Goal: Information Seeking & Learning: Check status

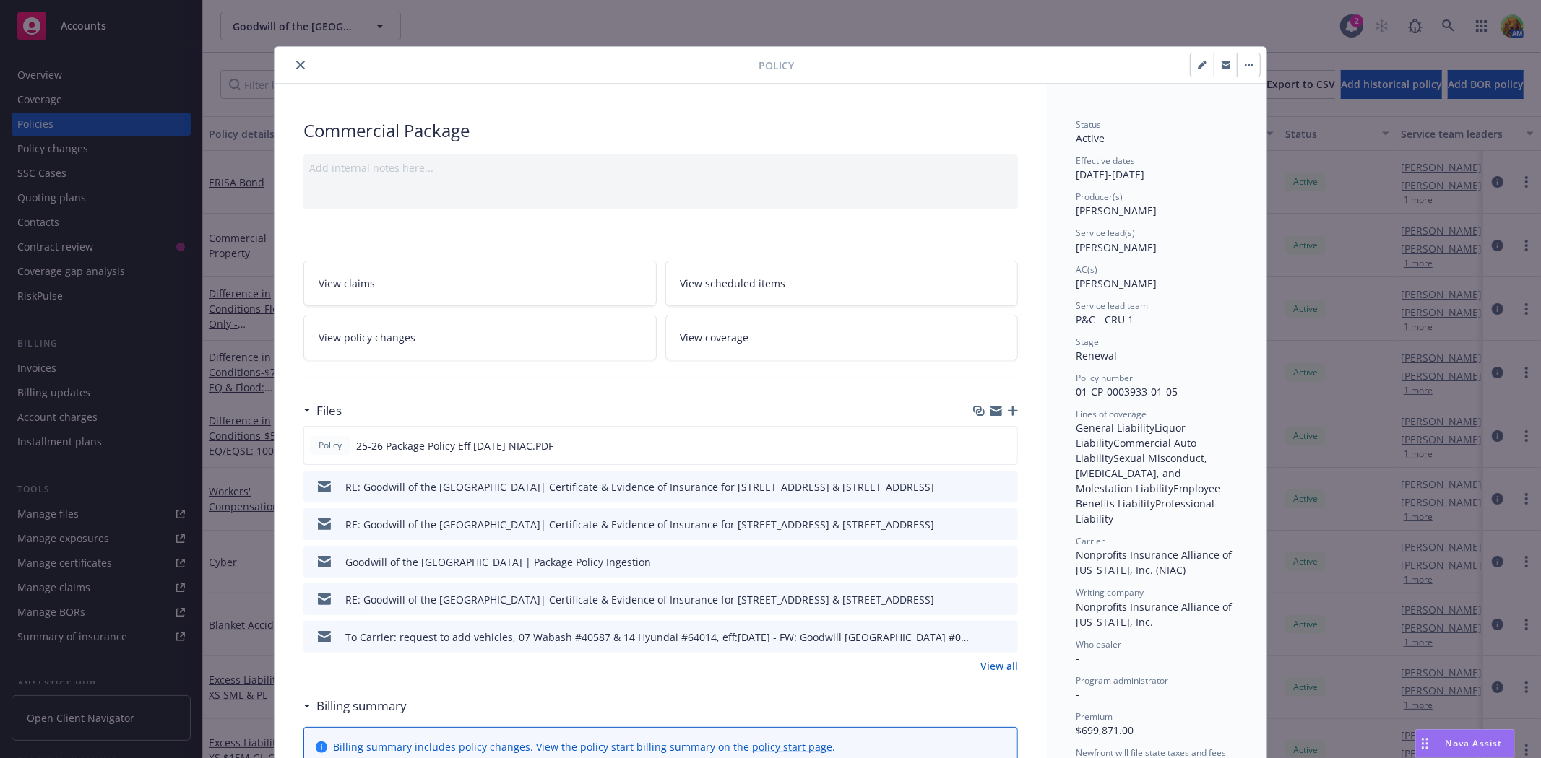
scroll to position [43, 0]
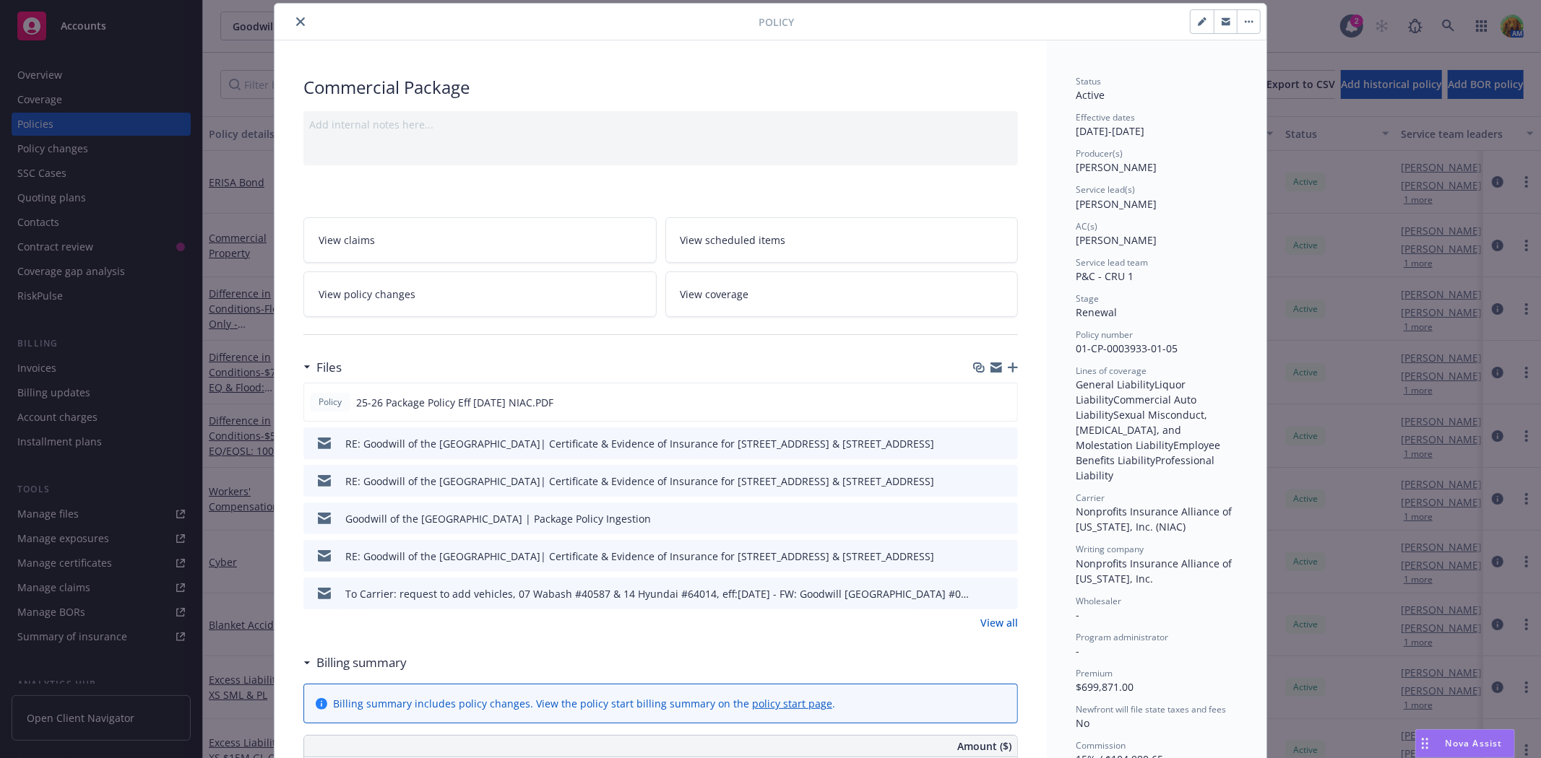
click at [285, 18] on div at bounding box center [519, 21] width 478 height 17
click at [296, 22] on icon "close" at bounding box center [300, 21] width 9 height 9
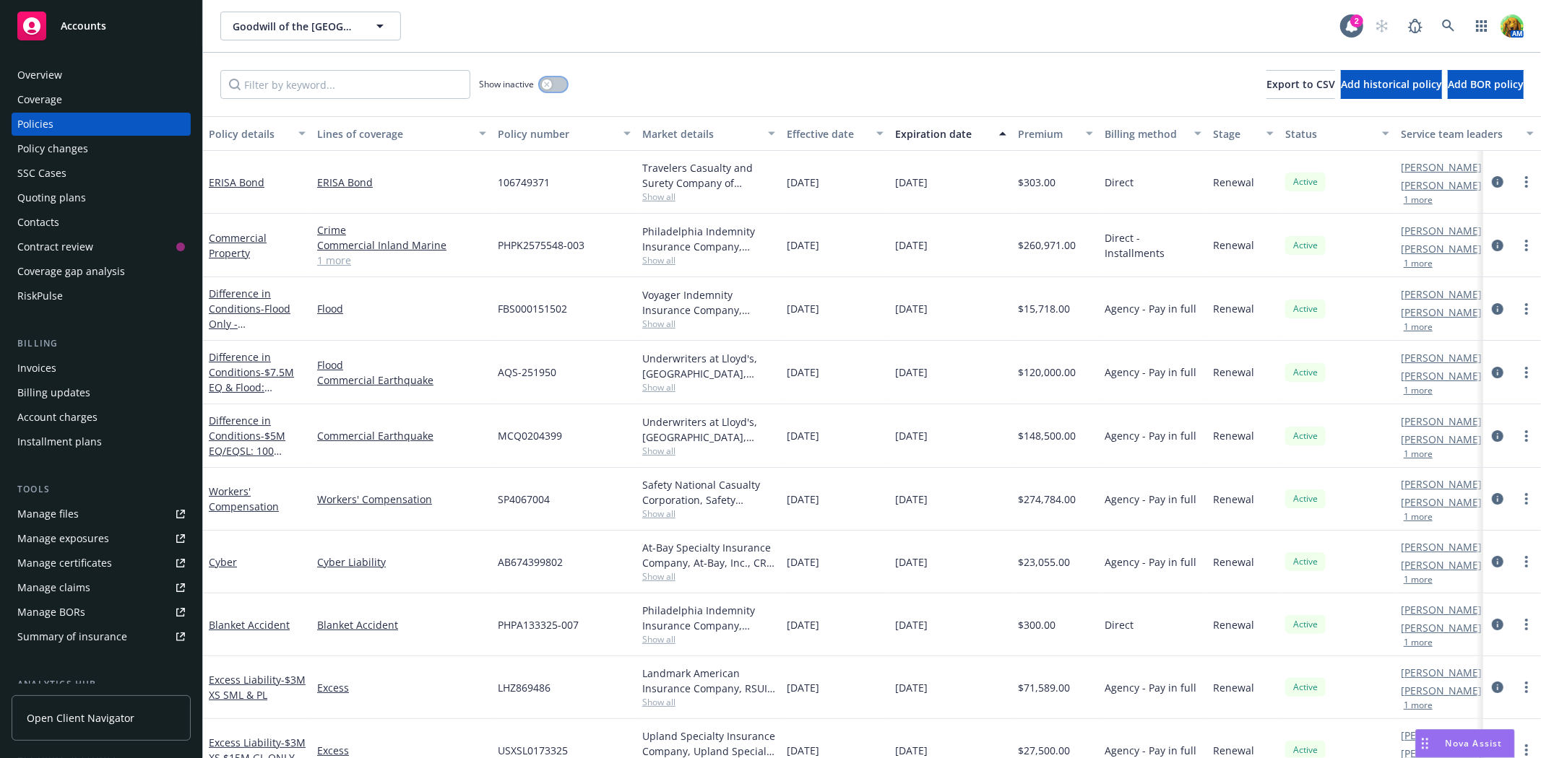
drag, startPoint x: 555, startPoint y: 82, endPoint x: 509, endPoint y: 82, distance: 46.2
click at [548, 82] on button "button" at bounding box center [553, 84] width 27 height 14
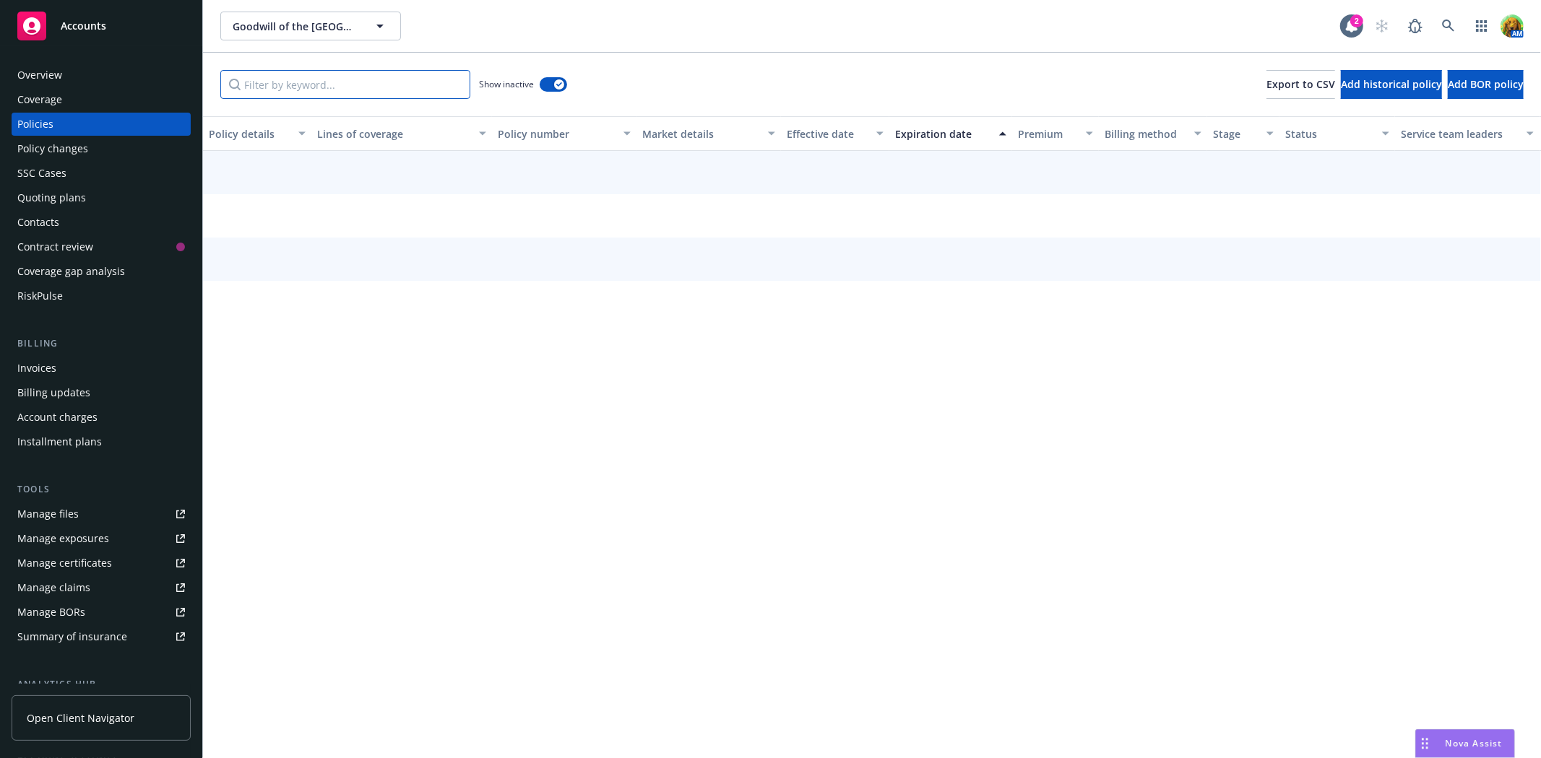
click at [422, 87] on input "Filter by keyword..." at bounding box center [345, 84] width 250 height 29
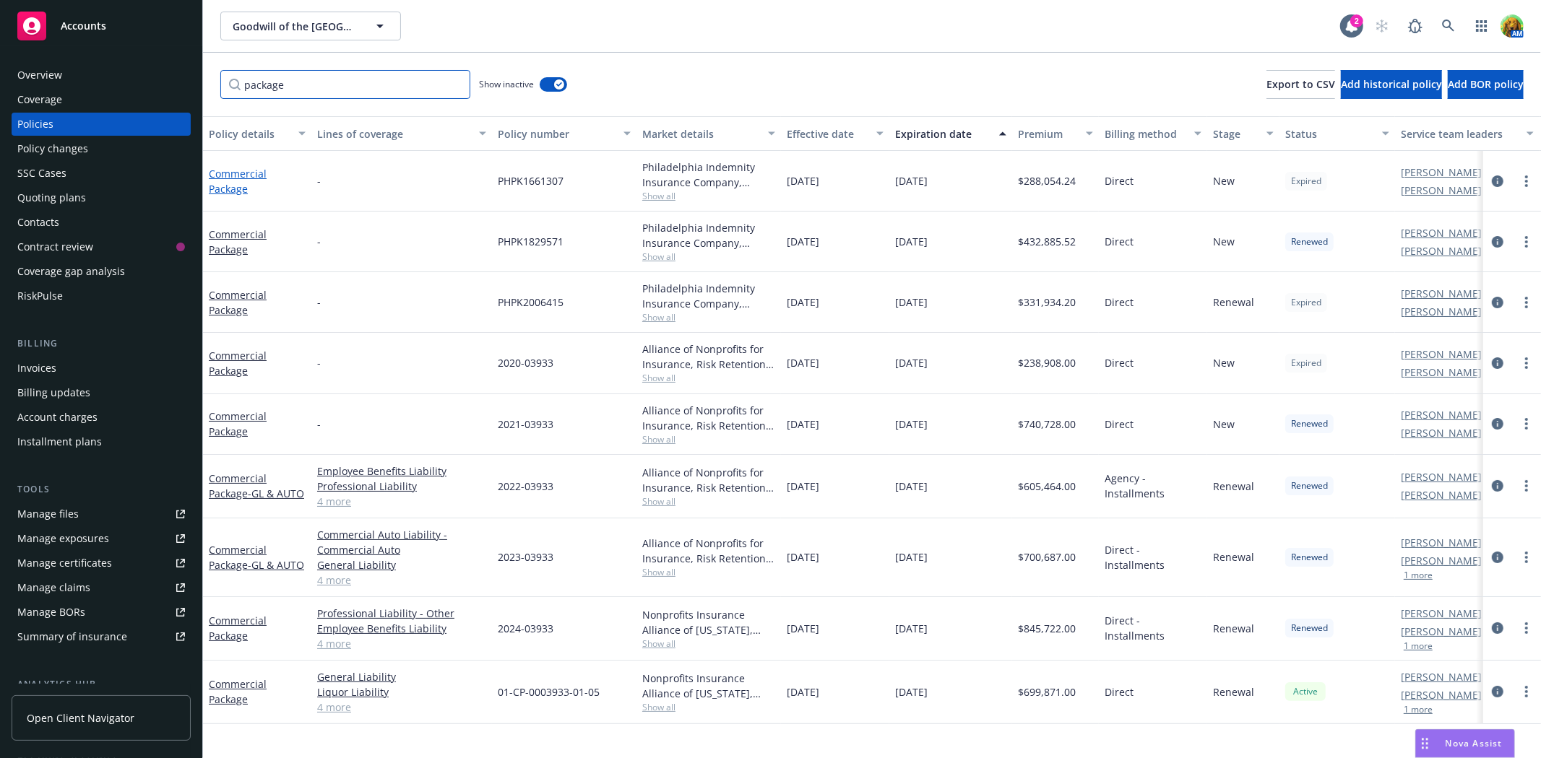
type input "package"
click at [254, 174] on link "Commercial Package" at bounding box center [238, 181] width 58 height 29
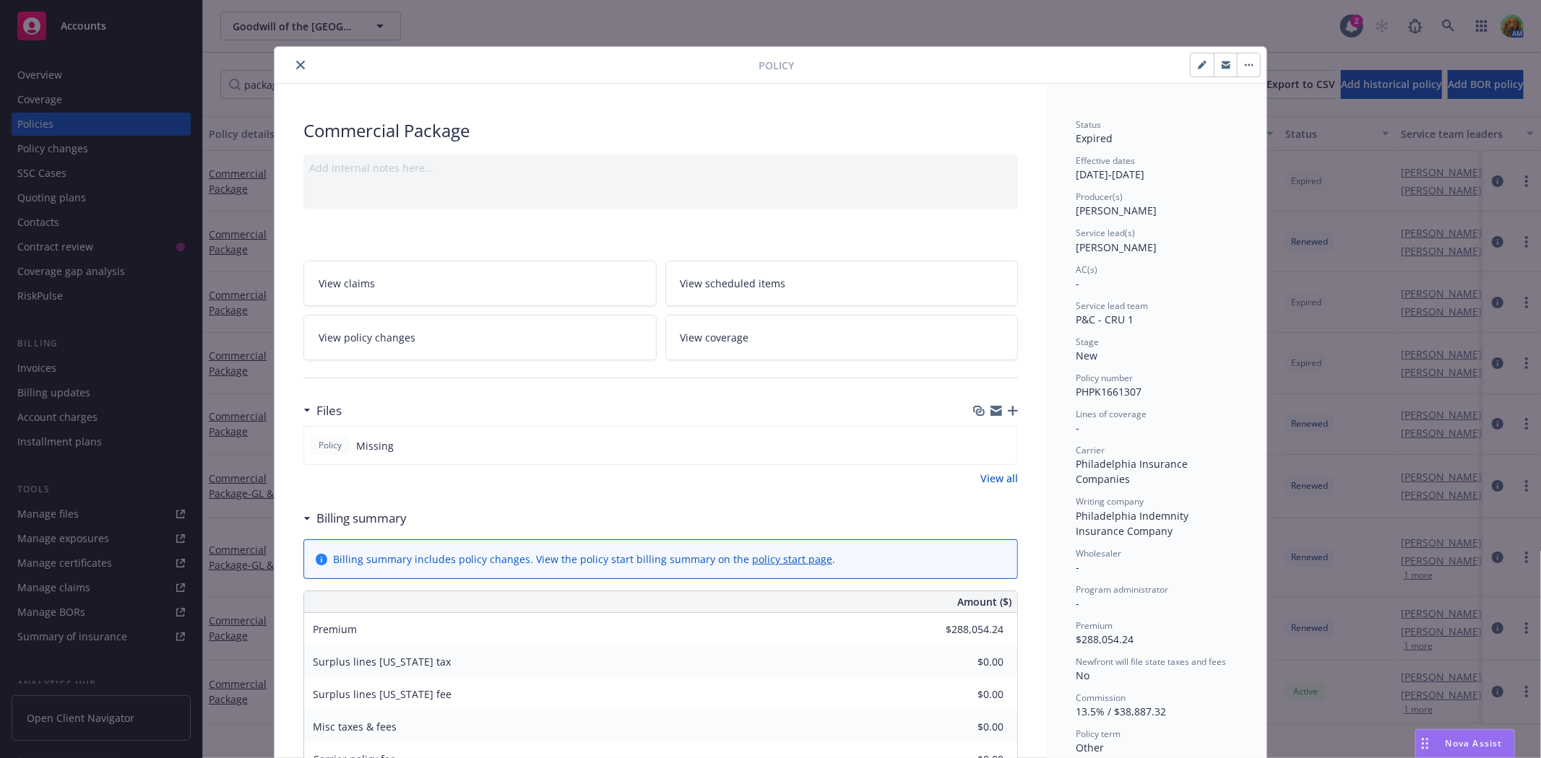
click at [296, 68] on icon "close" at bounding box center [300, 65] width 9 height 9
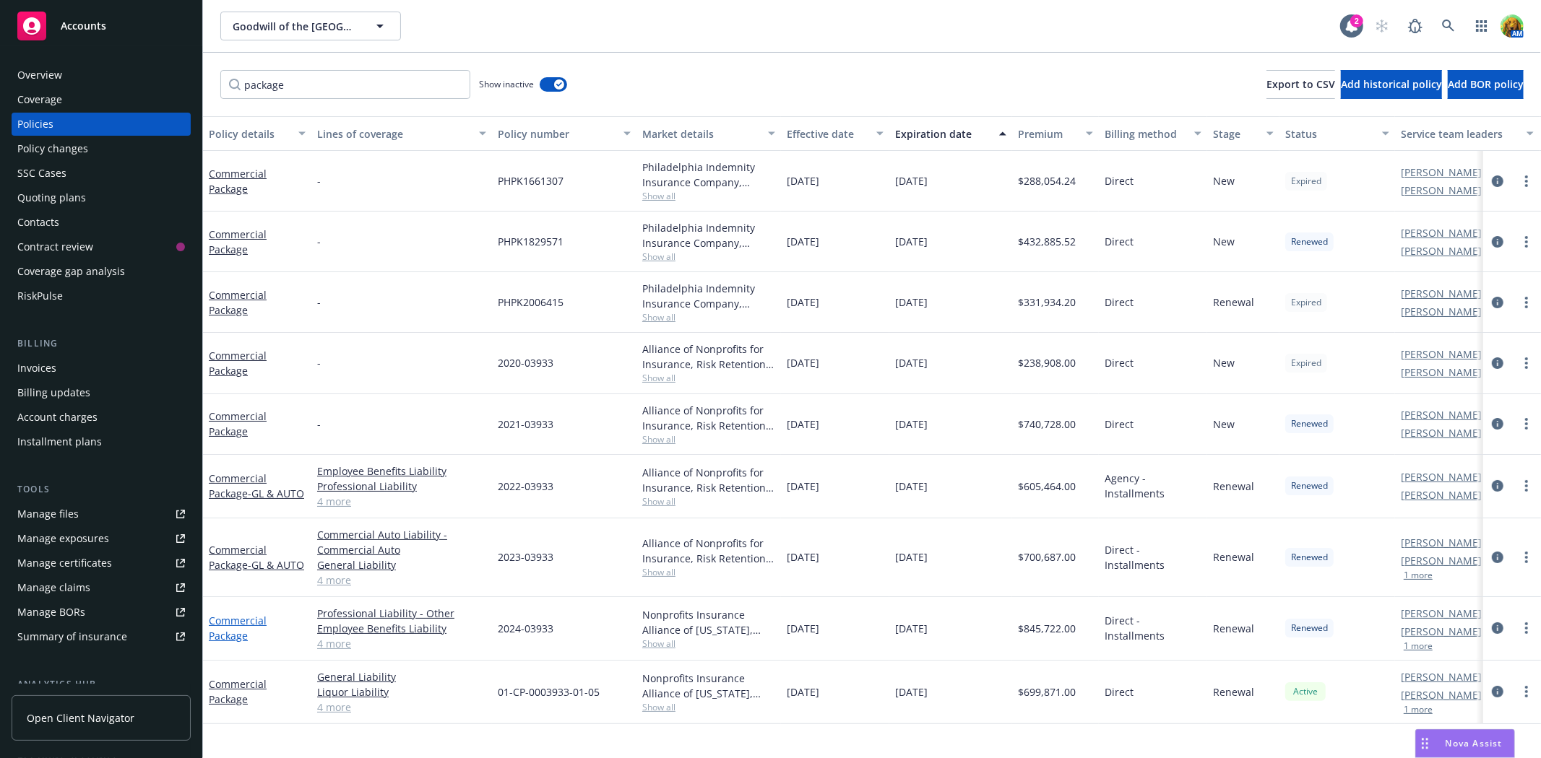
click at [234, 626] on link "Commercial Package" at bounding box center [238, 628] width 58 height 29
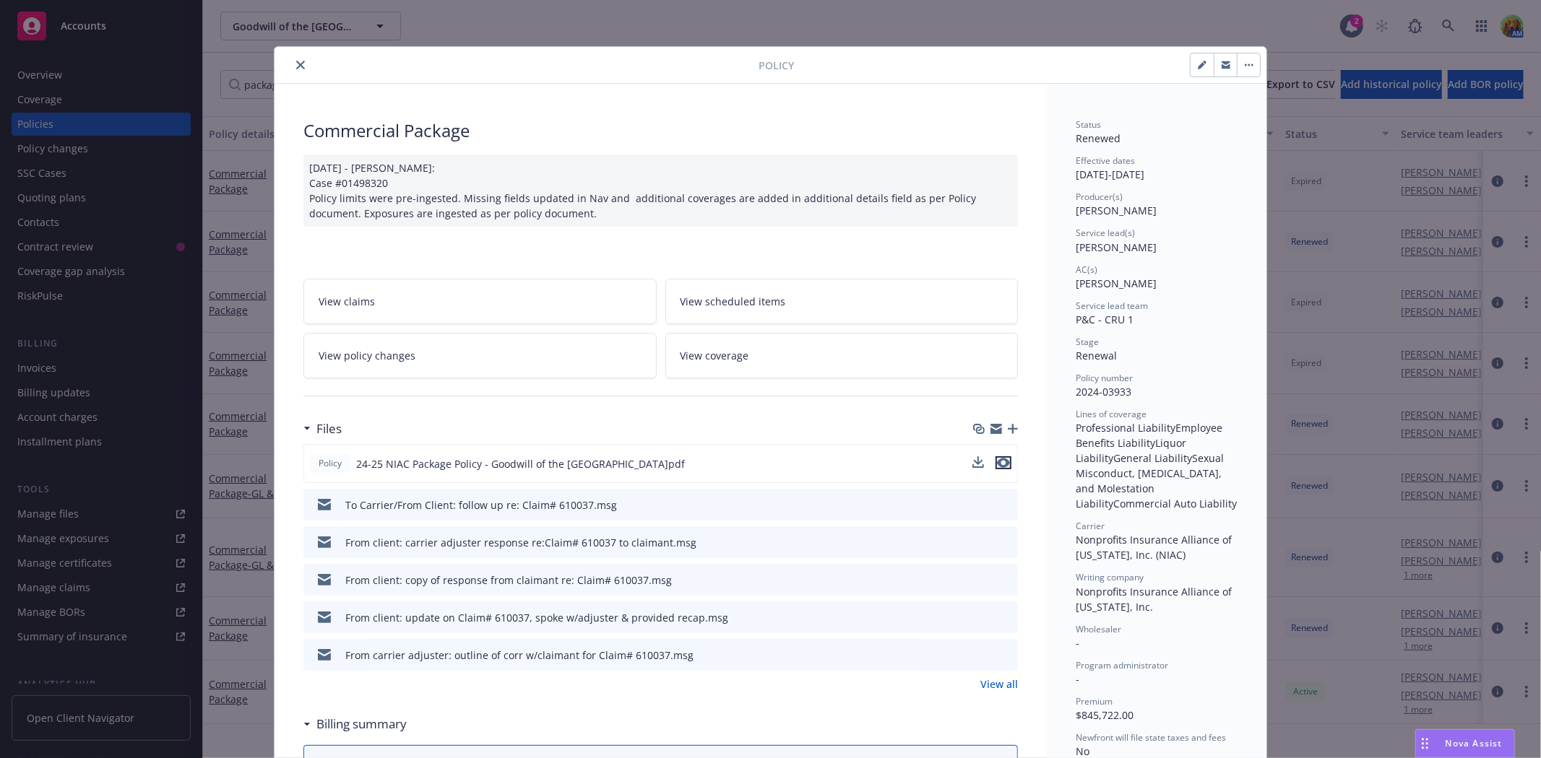
click at [998, 458] on icon "preview file" at bounding box center [1003, 463] width 13 height 10
click at [296, 66] on icon "close" at bounding box center [300, 65] width 9 height 9
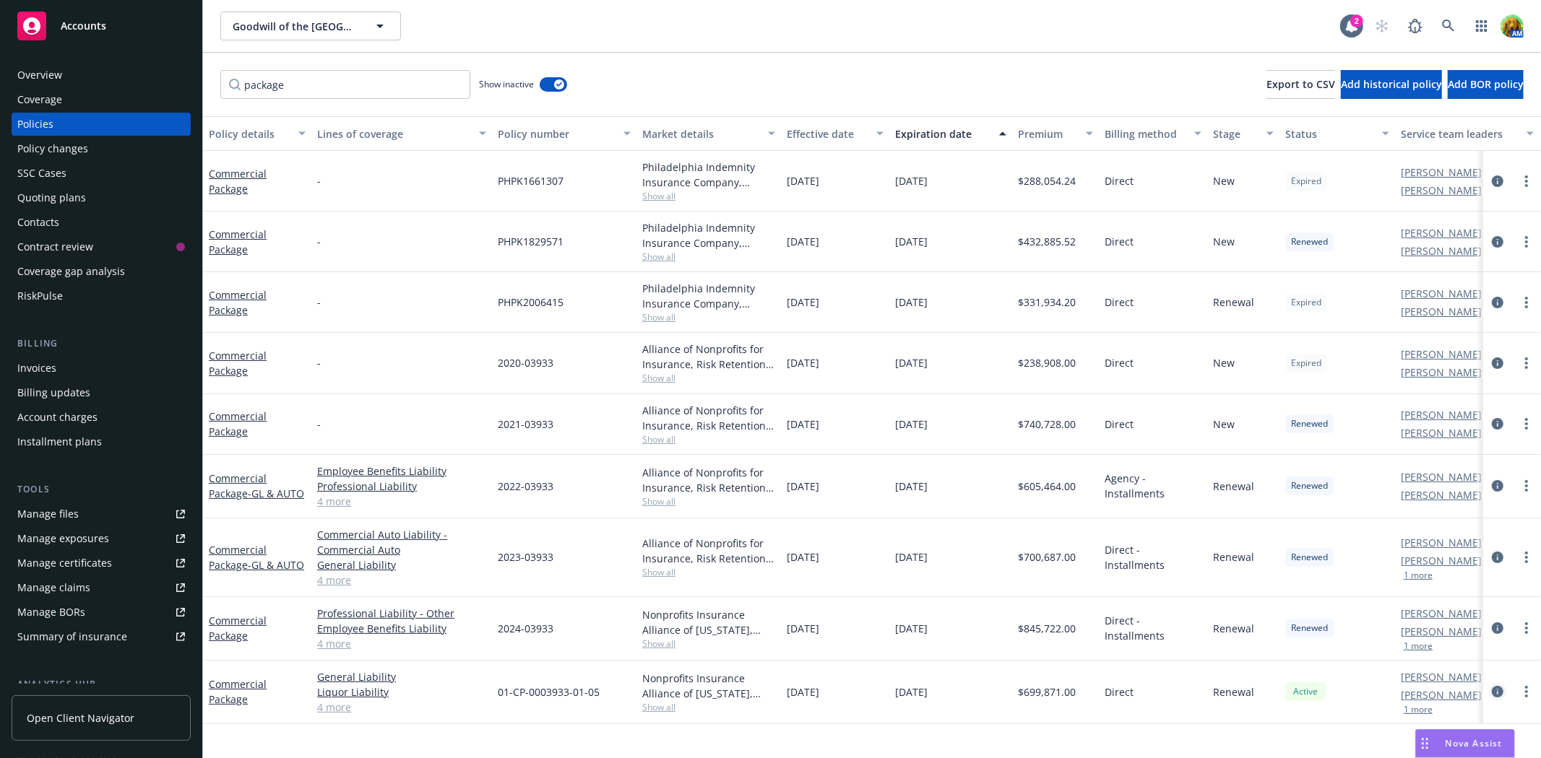
click at [1493, 693] on icon "circleInformation" at bounding box center [1498, 692] width 12 height 12
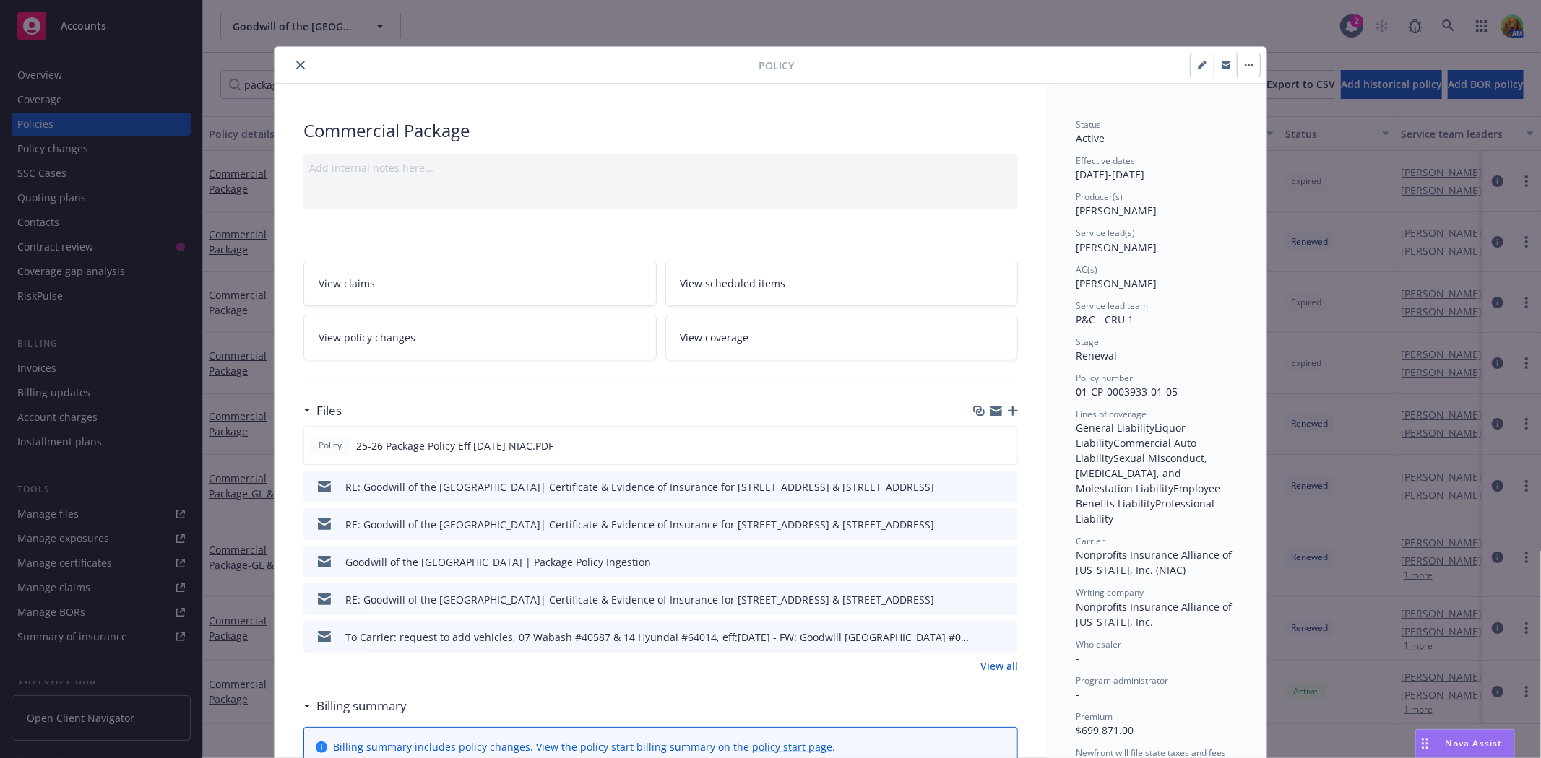
click at [1221, 68] on icon "button" at bounding box center [1225, 66] width 9 height 5
click at [297, 66] on icon "close" at bounding box center [300, 65] width 9 height 9
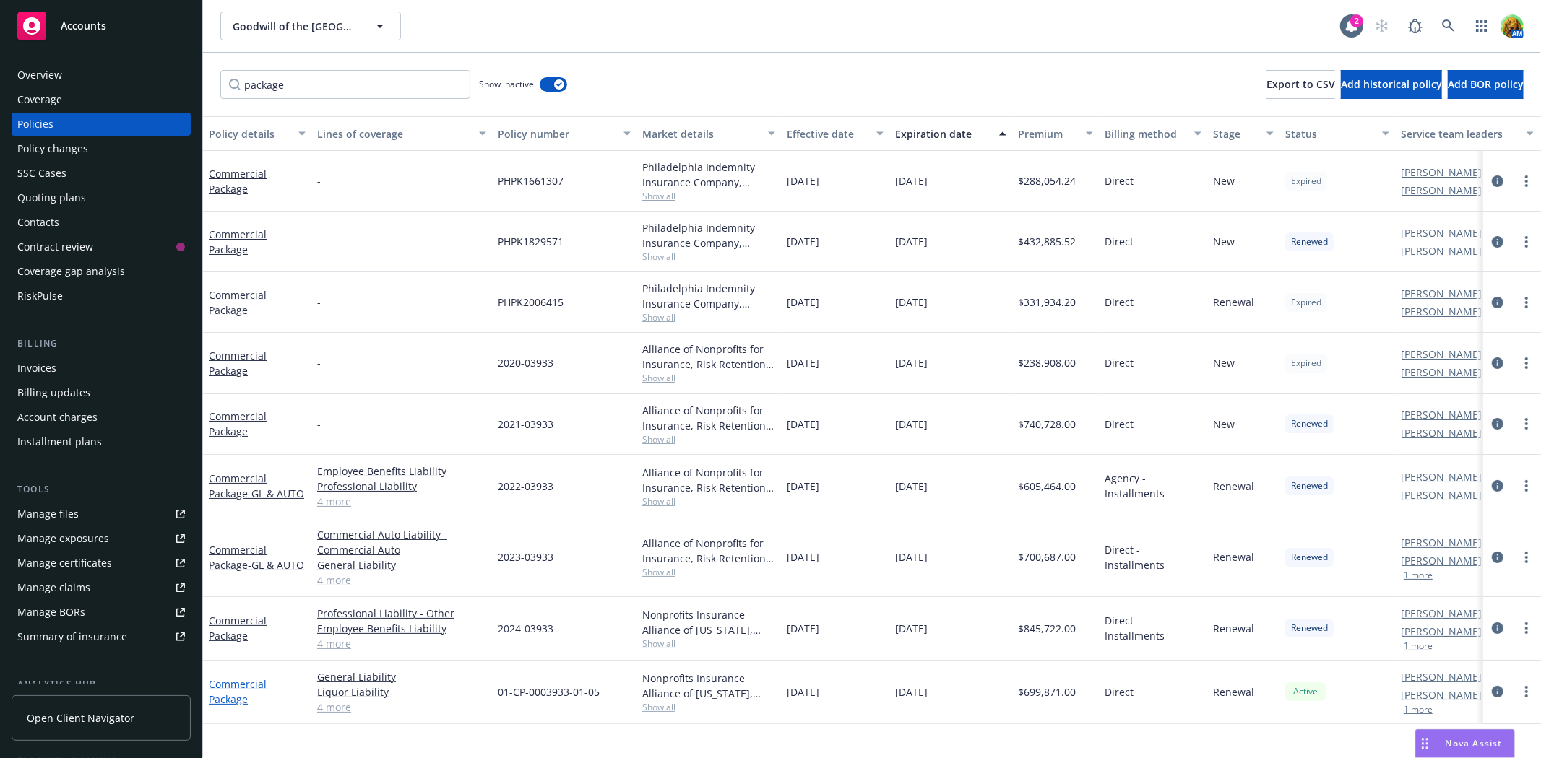
click at [246, 683] on link "Commercial Package" at bounding box center [238, 692] width 58 height 29
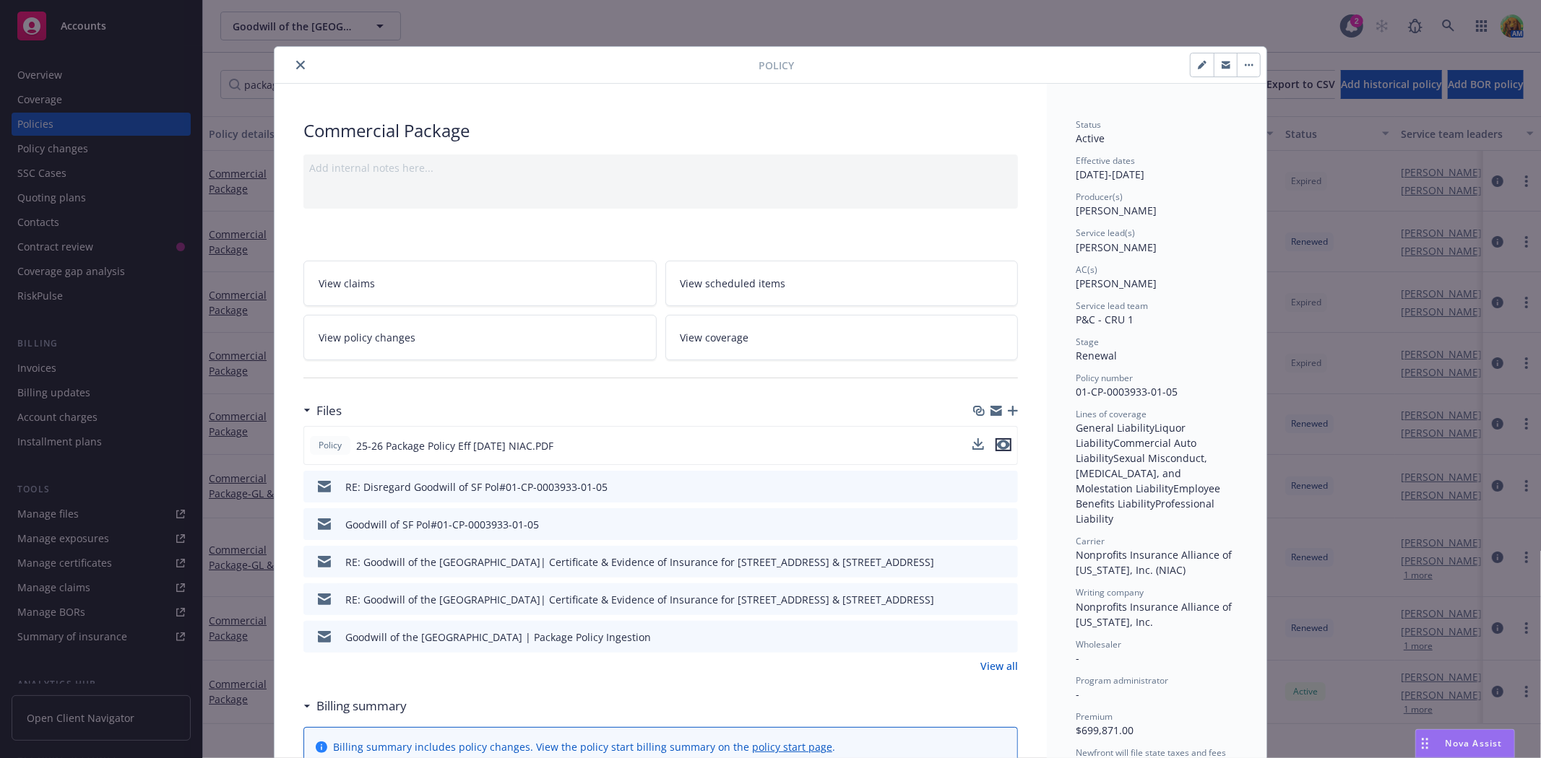
click at [1001, 444] on icon "preview file" at bounding box center [1003, 445] width 13 height 10
click at [997, 448] on icon "preview file" at bounding box center [1003, 445] width 13 height 10
